Goal: Task Accomplishment & Management: Manage account settings

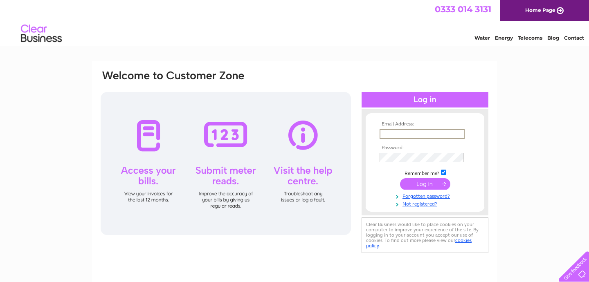
type input "reception@castleviewdentalspa.com"
click at [425, 183] on input "submit" at bounding box center [425, 183] width 50 height 11
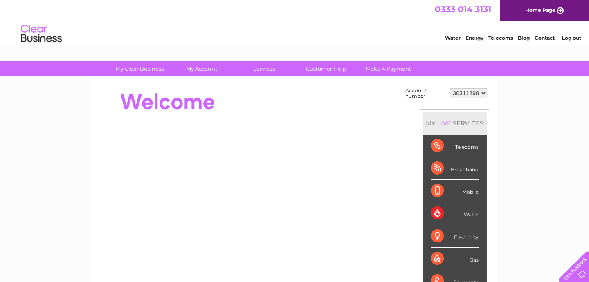
click at [453, 213] on div "Water" at bounding box center [455, 214] width 48 height 23
click at [469, 216] on div "Water" at bounding box center [455, 214] width 48 height 23
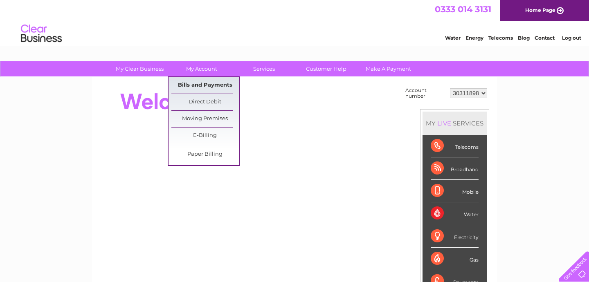
click at [208, 87] on link "Bills and Payments" at bounding box center [205, 85] width 68 height 16
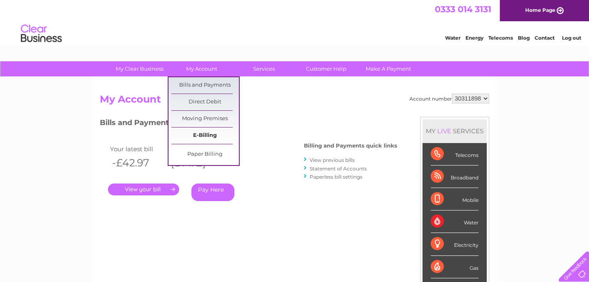
click at [204, 137] on link "E-Billing" at bounding box center [205, 136] width 68 height 16
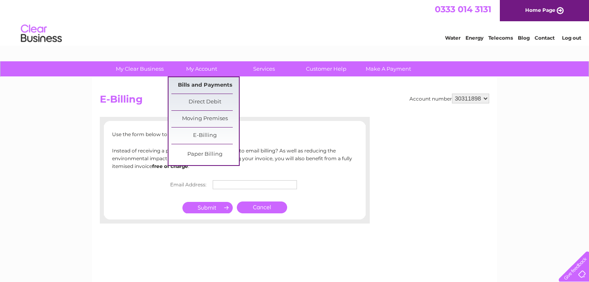
click at [192, 87] on link "Bills and Payments" at bounding box center [205, 85] width 68 height 16
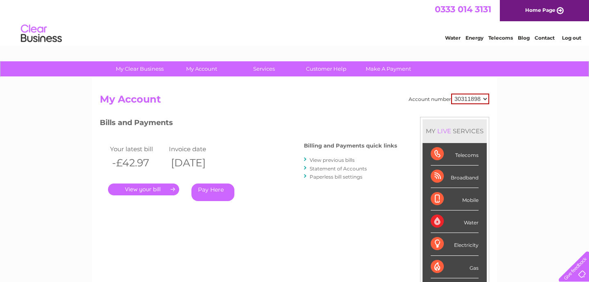
click at [162, 190] on link "." at bounding box center [143, 190] width 71 height 12
click at [320, 158] on link "View previous bills" at bounding box center [332, 160] width 45 height 6
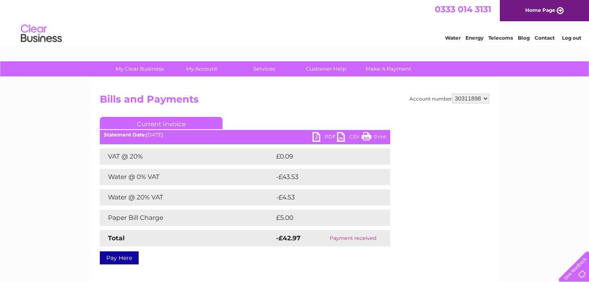
click at [322, 137] on link "PDF" at bounding box center [325, 138] width 25 height 12
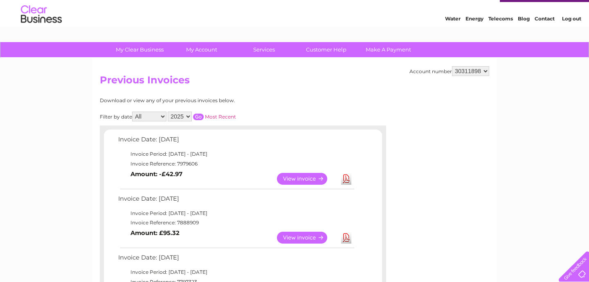
scroll to position [21, 0]
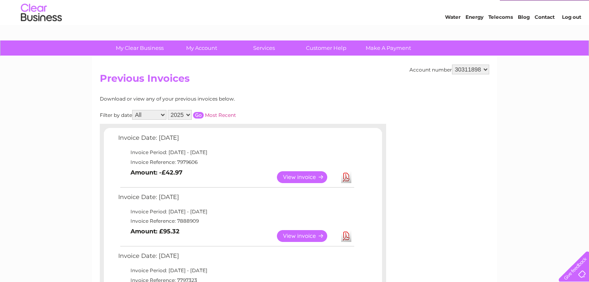
click at [291, 236] on link "View" at bounding box center [307, 236] width 60 height 12
click at [297, 176] on link "View" at bounding box center [307, 177] width 60 height 12
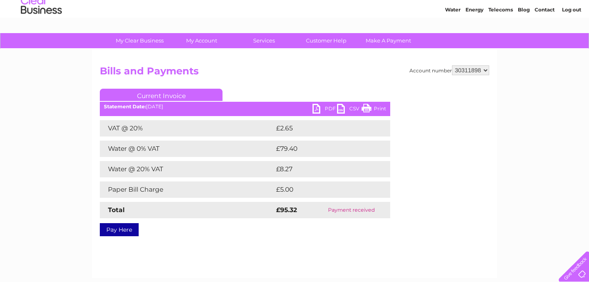
scroll to position [29, 0]
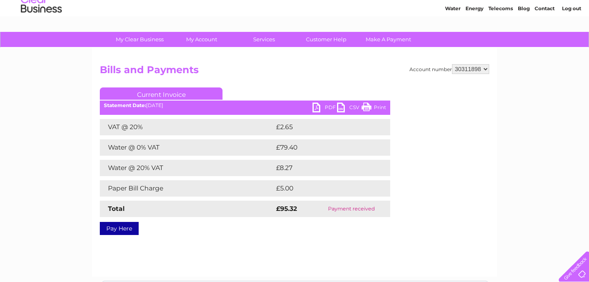
click at [320, 104] on link "PDF" at bounding box center [325, 109] width 25 height 12
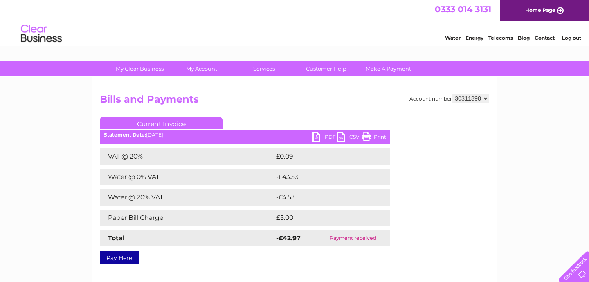
click at [326, 139] on link "PDF" at bounding box center [325, 138] width 25 height 12
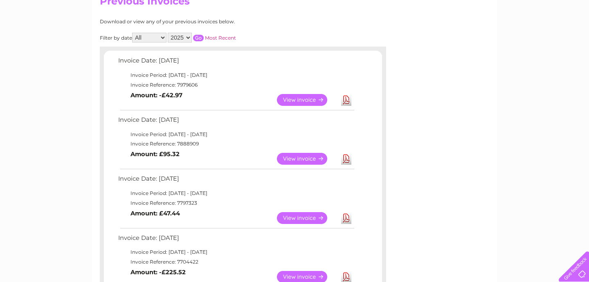
scroll to position [100, 0]
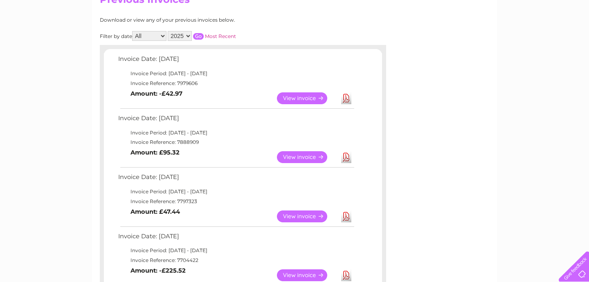
click at [349, 211] on link "Download" at bounding box center [346, 217] width 10 height 12
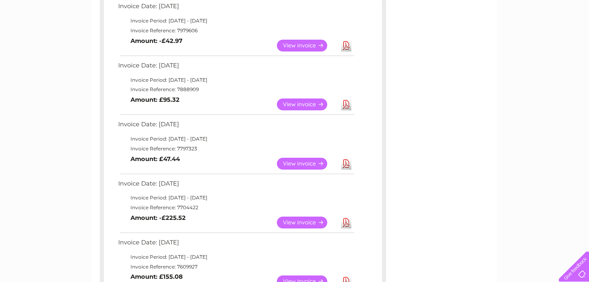
scroll to position [156, 0]
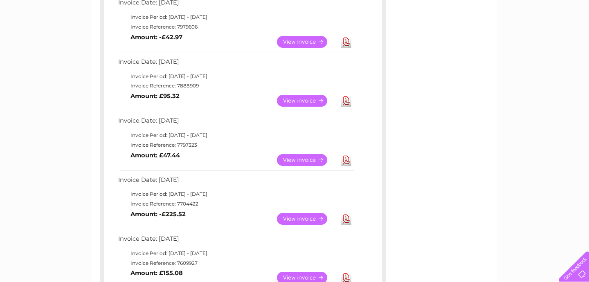
click at [301, 213] on link "View" at bounding box center [307, 219] width 60 height 12
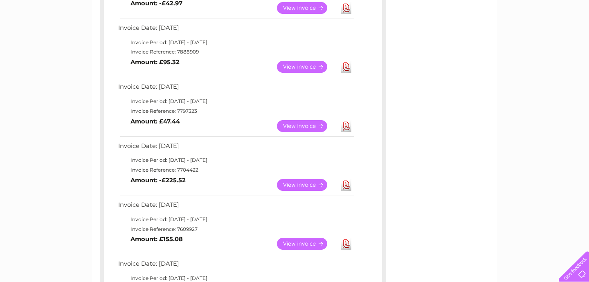
scroll to position [197, 0]
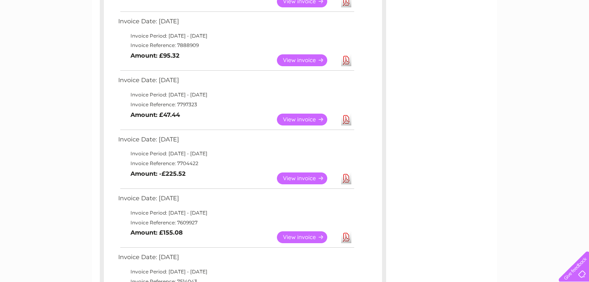
click at [292, 233] on link "View" at bounding box center [307, 238] width 60 height 12
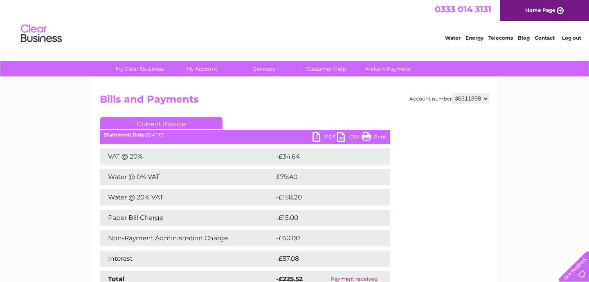
click at [321, 138] on link "PDF" at bounding box center [325, 138] width 25 height 12
click at [316, 140] on link "PDF" at bounding box center [325, 138] width 25 height 12
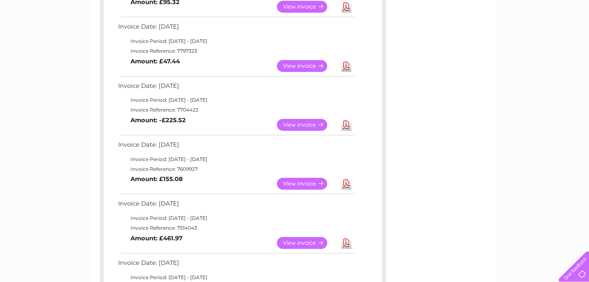
scroll to position [258, 0]
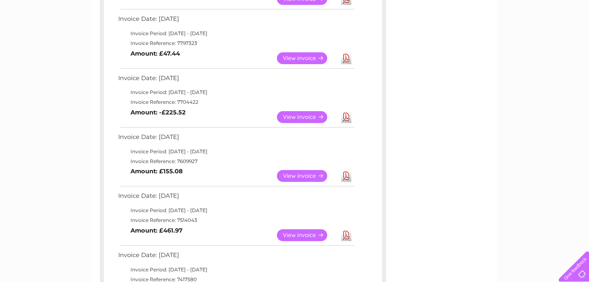
click at [293, 230] on link "View" at bounding box center [307, 236] width 60 height 12
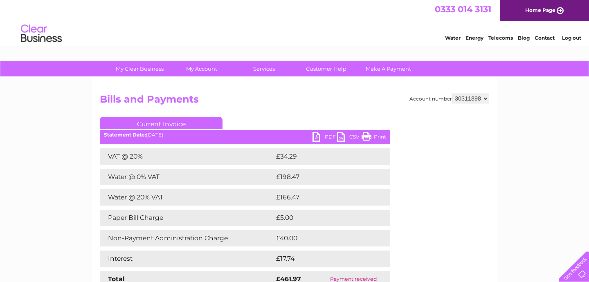
click at [321, 138] on link "PDF" at bounding box center [325, 138] width 25 height 12
